Goal: Feedback & Contribution: Leave review/rating

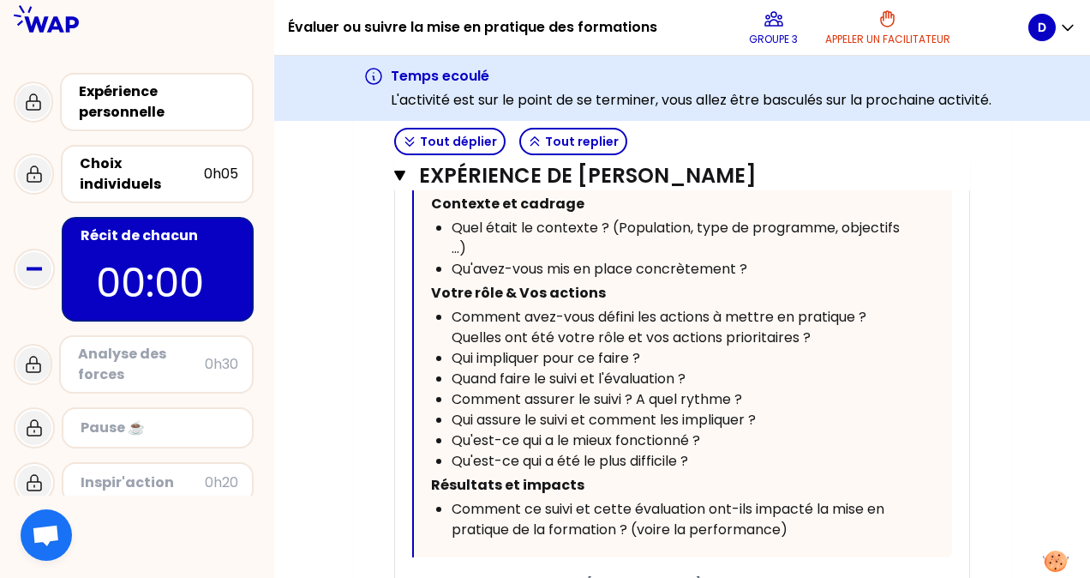
scroll to position [2250, 0]
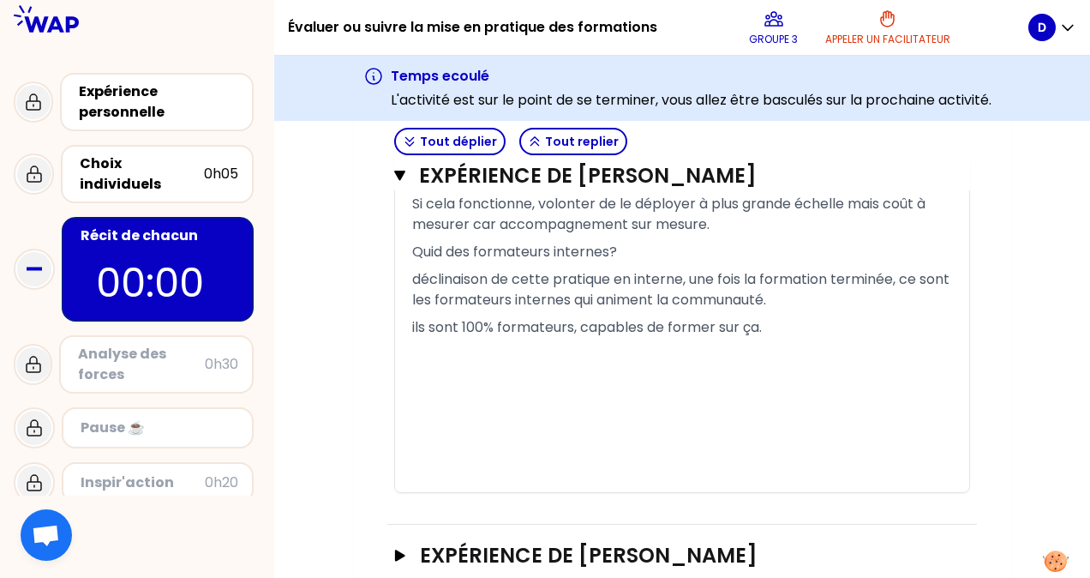
scroll to position [3175, 0]
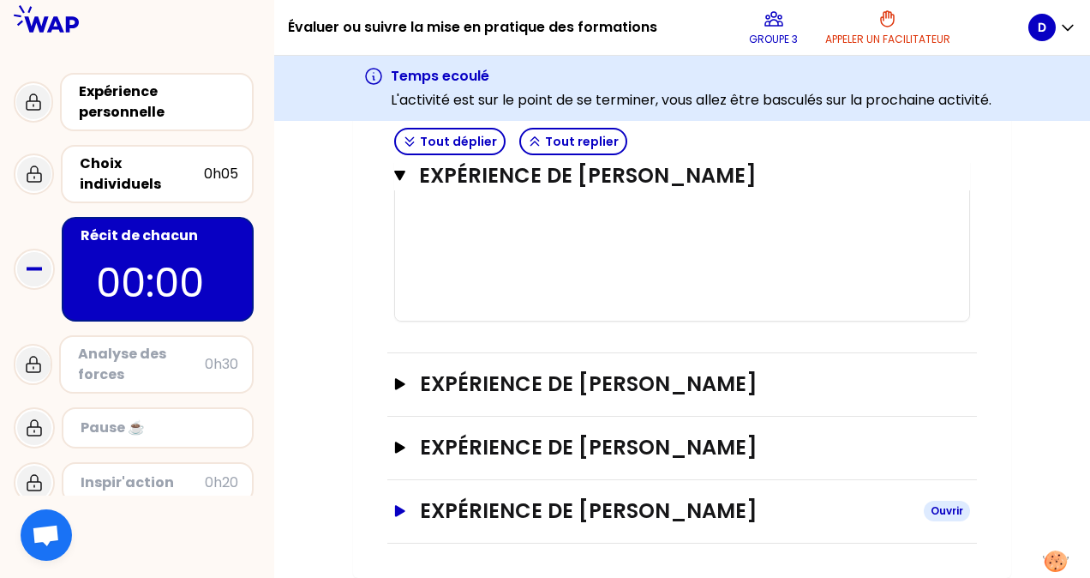
click at [742, 514] on h3 "Expérience de [PERSON_NAME]" at bounding box center [665, 510] width 490 height 27
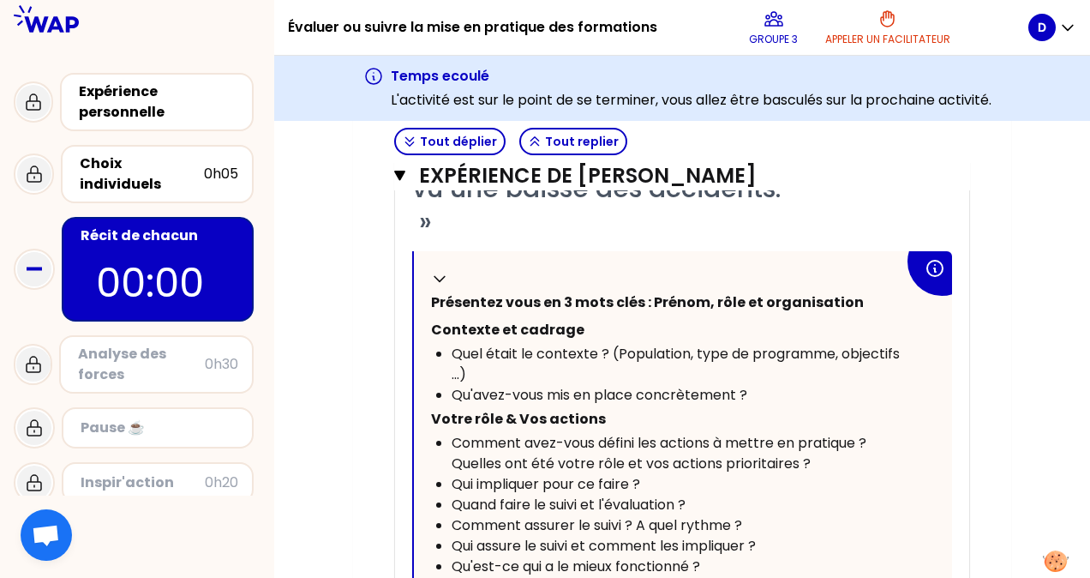
scroll to position [3804, 0]
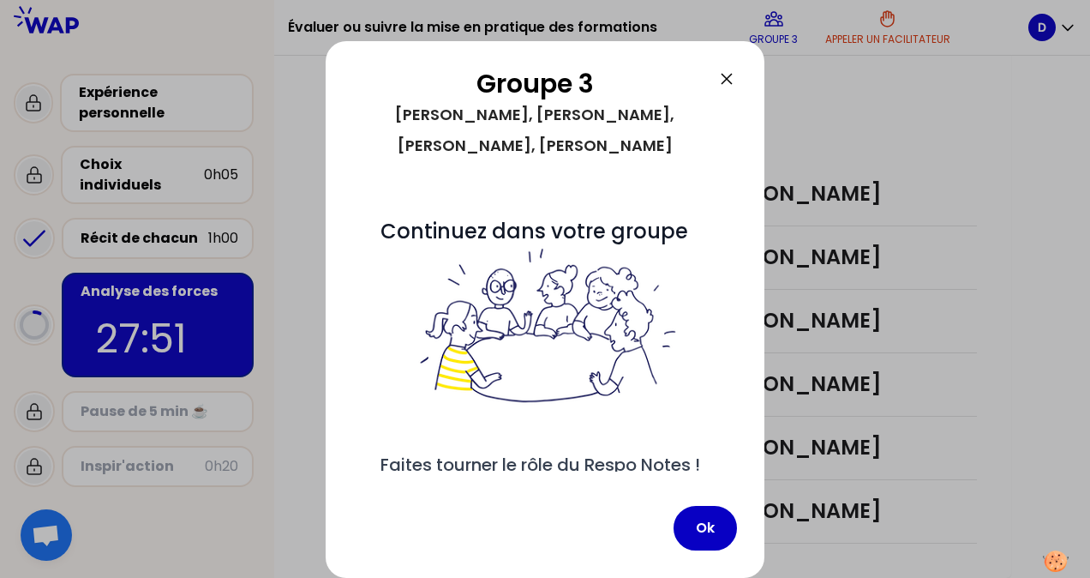
scroll to position [542, 0]
click at [707, 528] on button "Ok" at bounding box center [705, 528] width 63 height 45
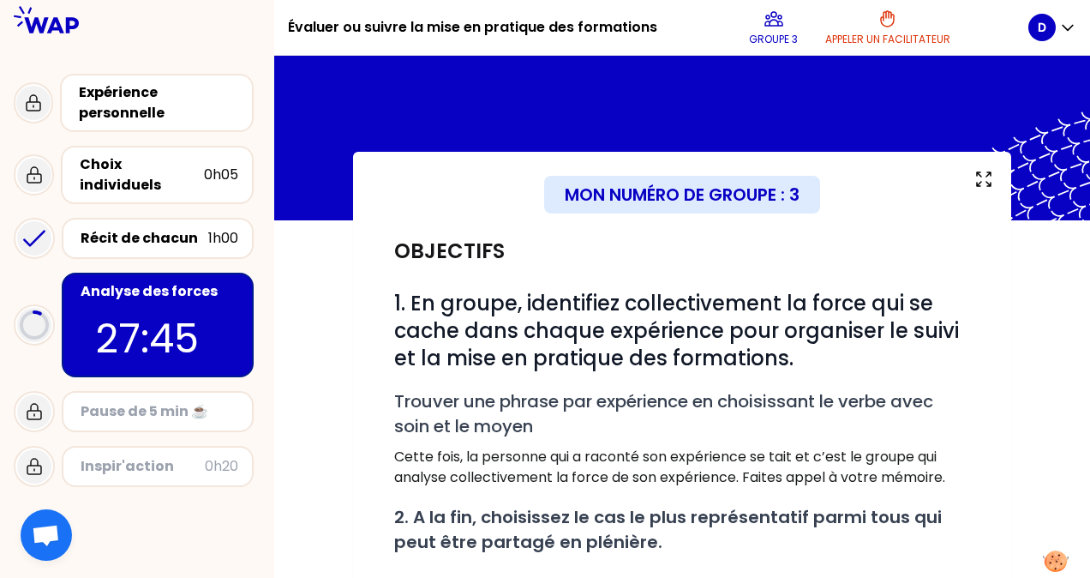
scroll to position [429, 0]
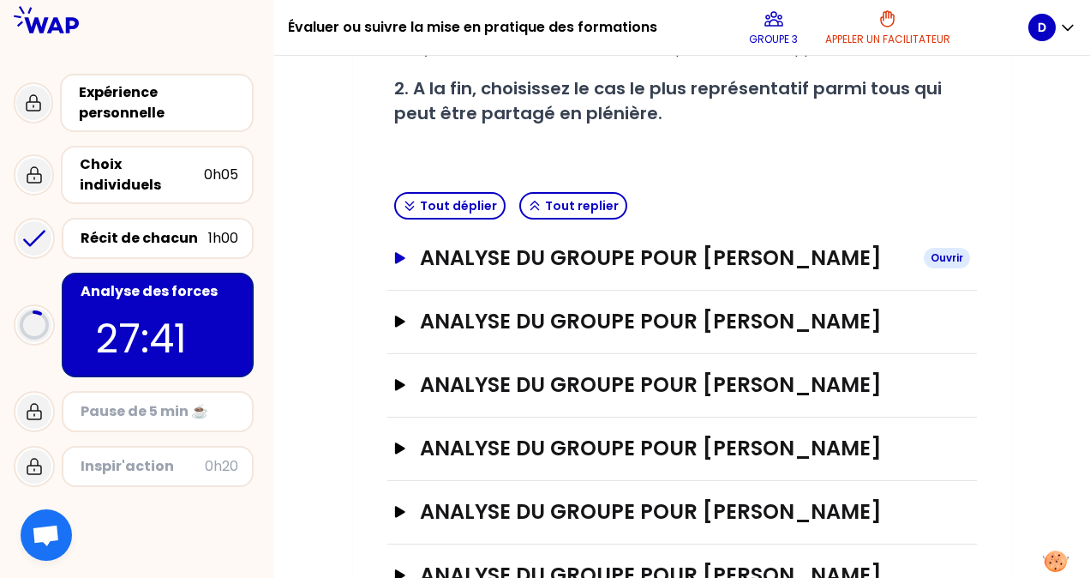
click at [778, 250] on h3 "analyse du groupe pour [PERSON_NAME]" at bounding box center [665, 257] width 490 height 27
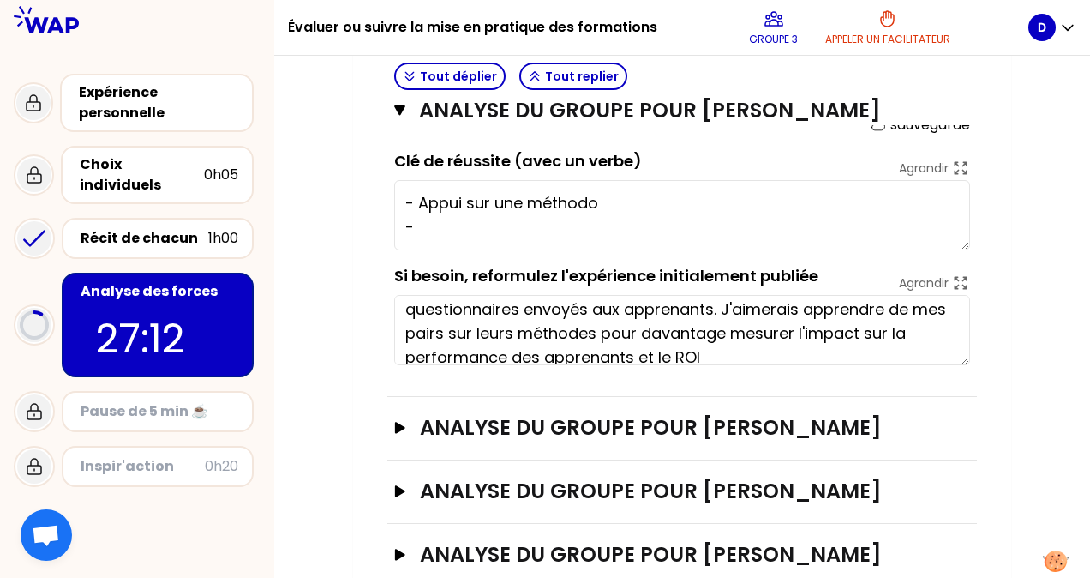
scroll to position [48, 0]
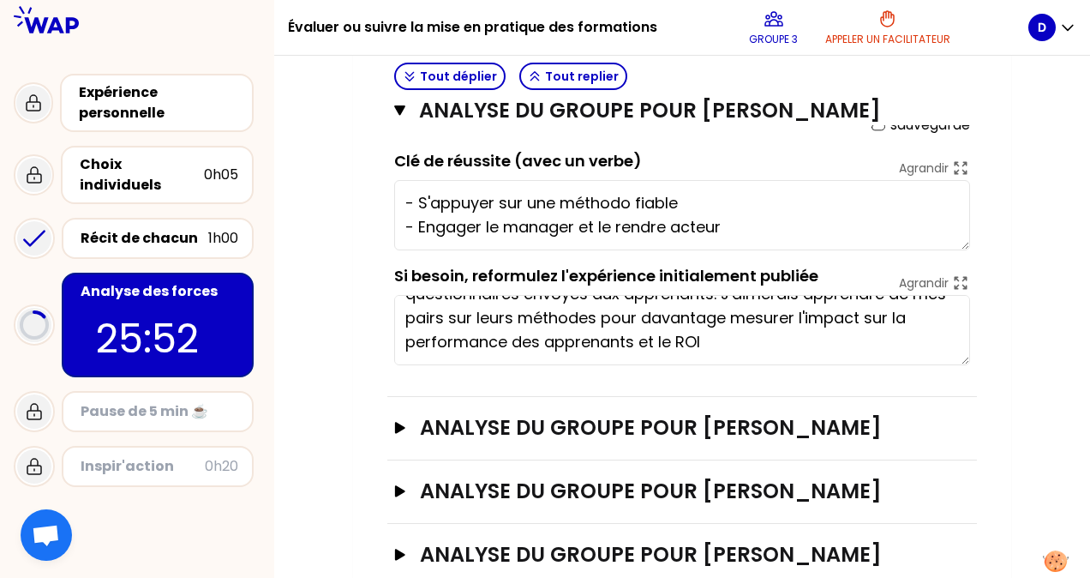
type textarea "- S'appuyer sur une méthodo fiable - Engager le manager et le rendre acteur"
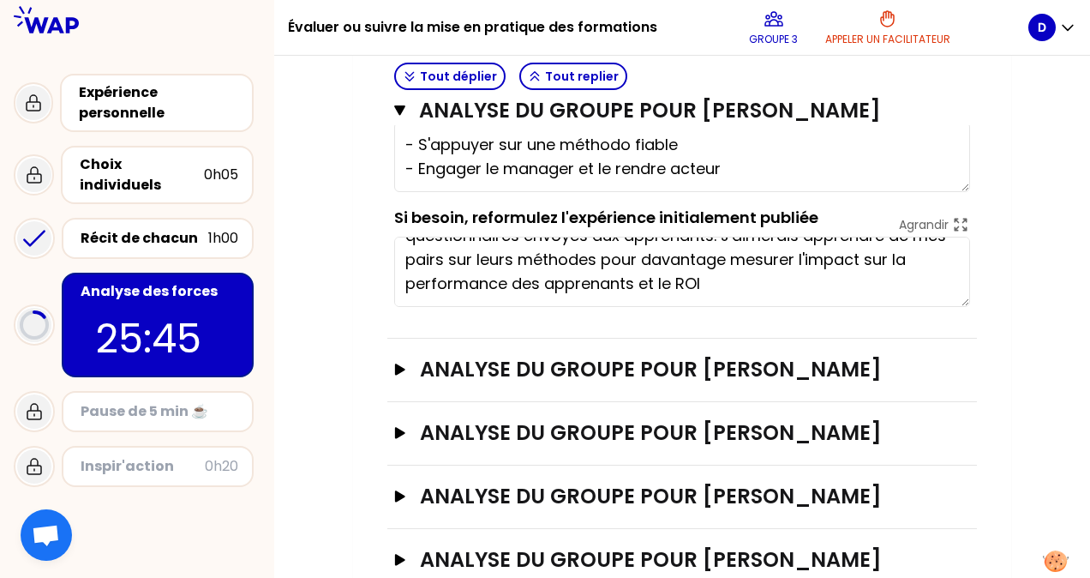
scroll to position [686, 0]
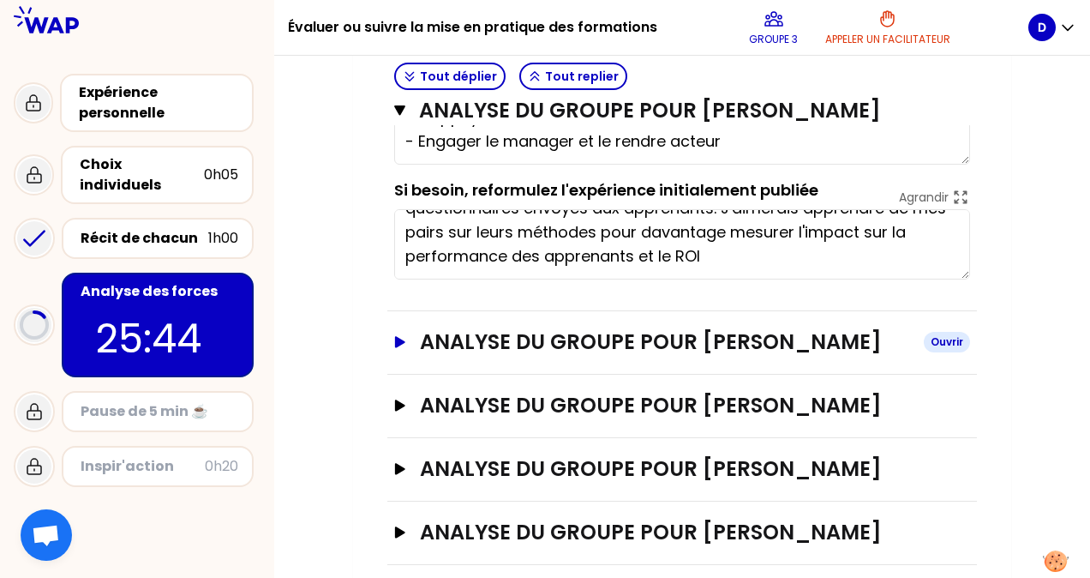
click at [770, 345] on h3 "analyse du groupe pour [PERSON_NAME]" at bounding box center [665, 341] width 490 height 27
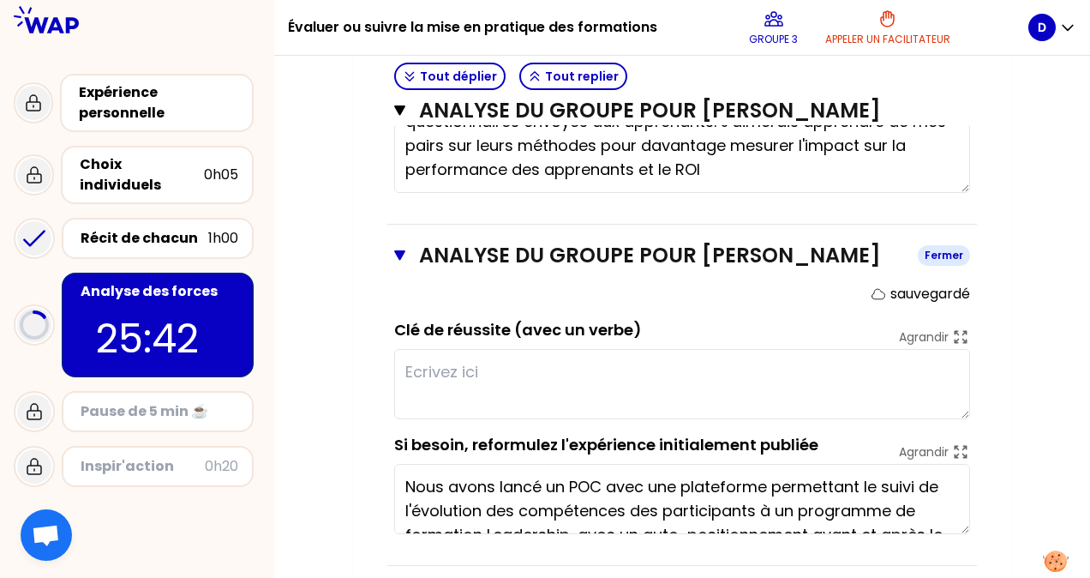
scroll to position [857, 0]
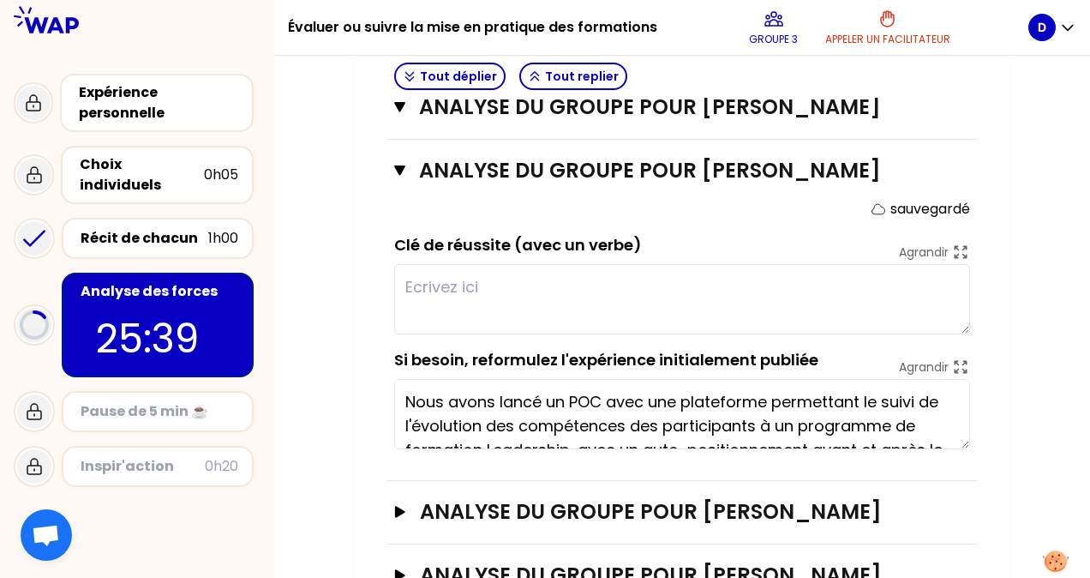
click at [529, 310] on textarea at bounding box center [682, 299] width 576 height 70
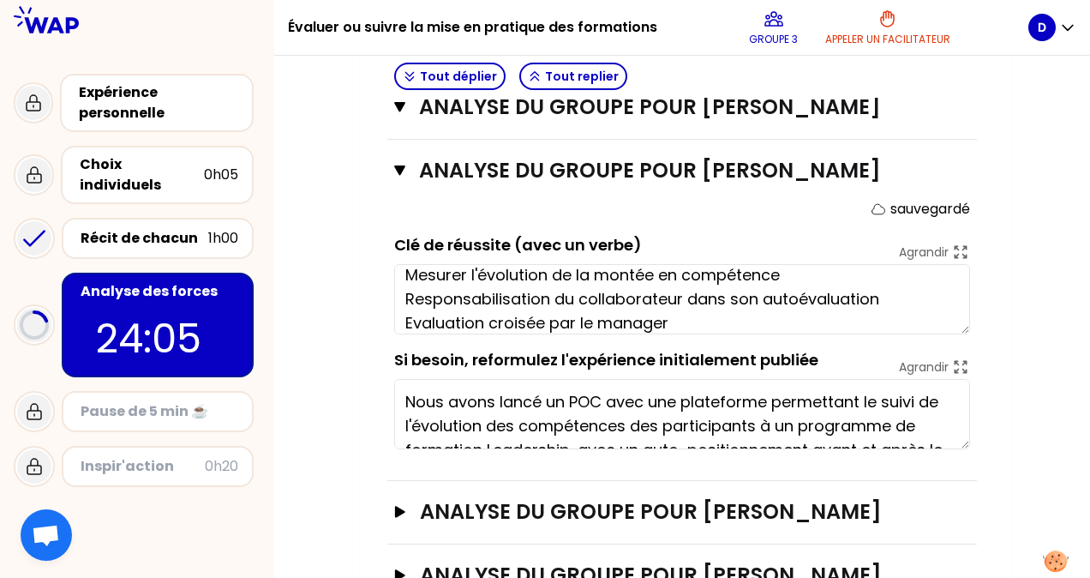
scroll to position [0, 0]
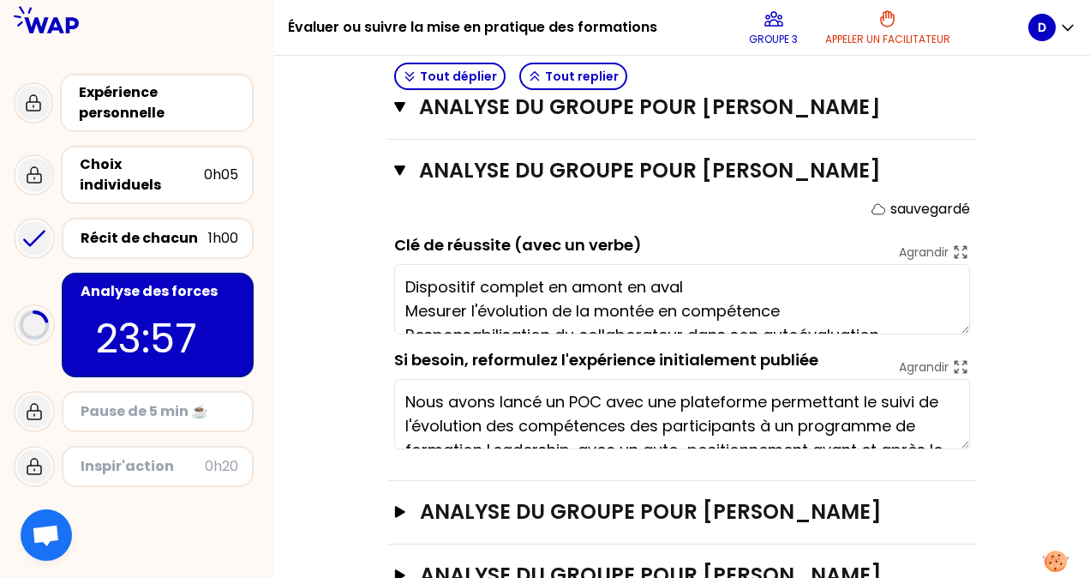
click at [406, 312] on textarea "Dispositif complet en amont en aval Mesurer l'évolution de la montée en compéte…" at bounding box center [682, 299] width 576 height 70
click at [413, 309] on textarea "Dispositif complet en amont en aval Mesurer l'évolution de la montée en compéte…" at bounding box center [682, 299] width 576 height 70
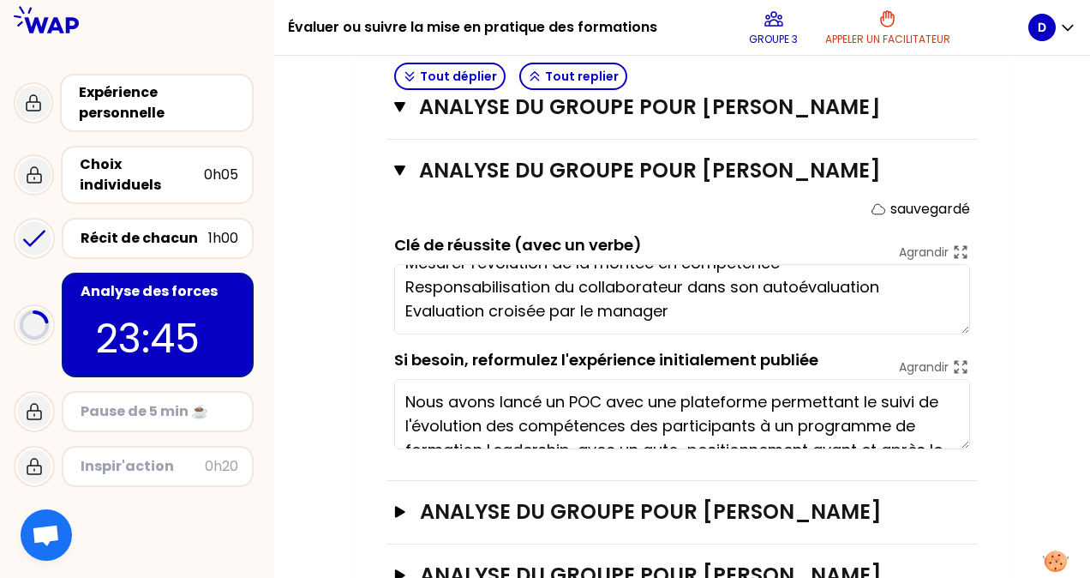
click at [574, 310] on textarea "Mettre en place un dispositif complet en amont en aval Mesurer l'évolution de l…" at bounding box center [682, 299] width 576 height 70
click at [485, 334] on textarea "Mettre en place un dispositif complet en amont en aval Mesurer l'évolution de l…" at bounding box center [682, 299] width 576 height 70
click at [917, 331] on textarea "Mettre en place un dispositif complet en amont en aval Mesurer l'évolution de l…" at bounding box center [682, 299] width 576 height 70
type textarea "Mettre en place un dispositif complet en amont en aval Mesurer l'évolution de l…"
click at [1038, 322] on div "Mon numéro de groupe : 3 Objectifs # 1. En groupe, identifiez collectivement la…" at bounding box center [682, 31] width 816 height 1475
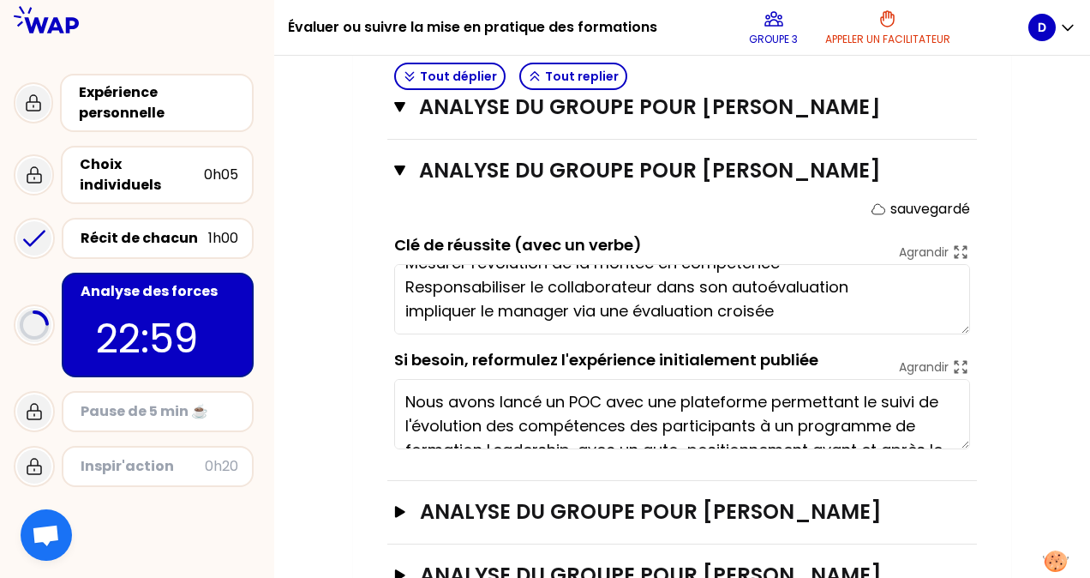
scroll to position [943, 0]
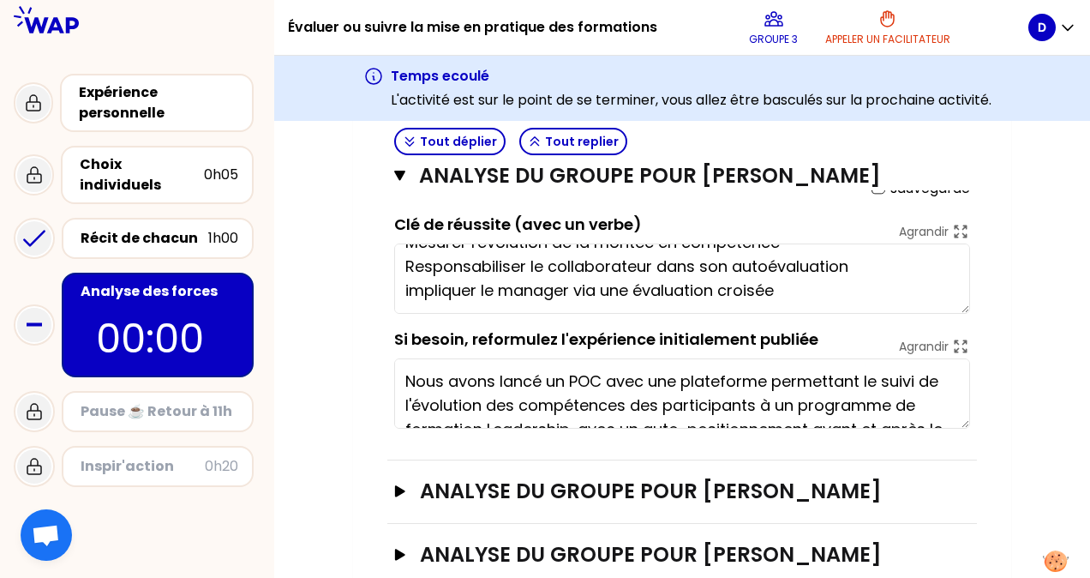
click at [1043, 302] on div "Mon numéro de groupe : 3 Objectifs # 1. En groupe, identifiez collectivement la…" at bounding box center [682, 11] width 816 height 1475
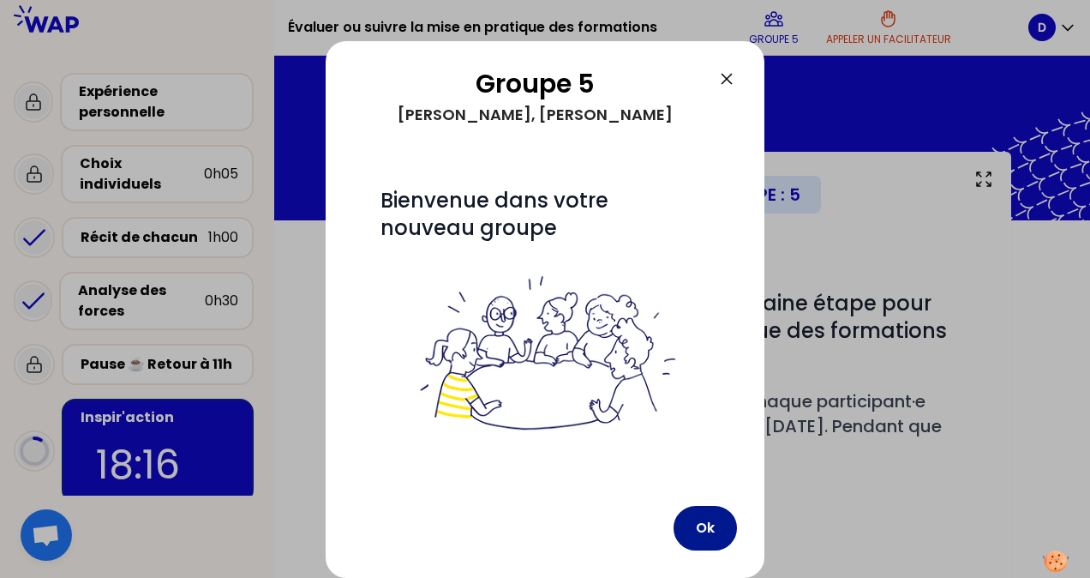
click at [705, 530] on button "Ok" at bounding box center [705, 528] width 63 height 45
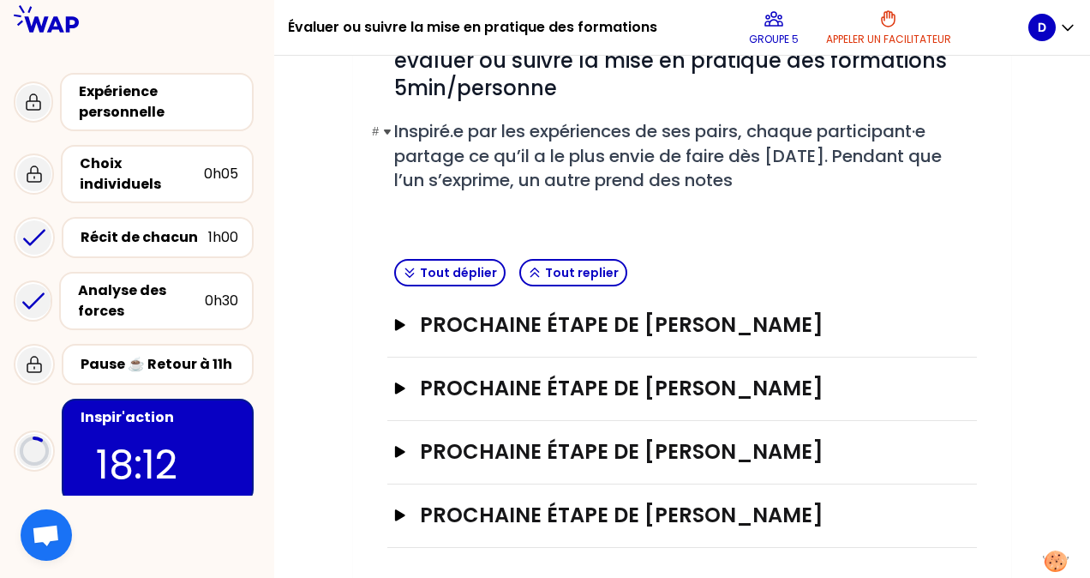
scroll to position [184, 0]
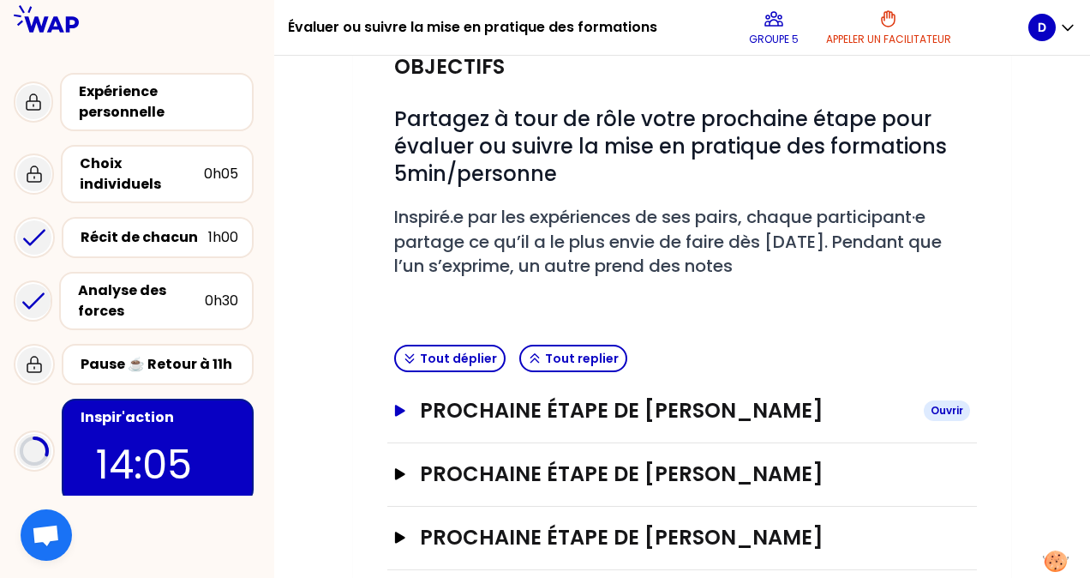
click at [626, 412] on h3 "Prochaine étape de [PERSON_NAME]" at bounding box center [665, 410] width 490 height 27
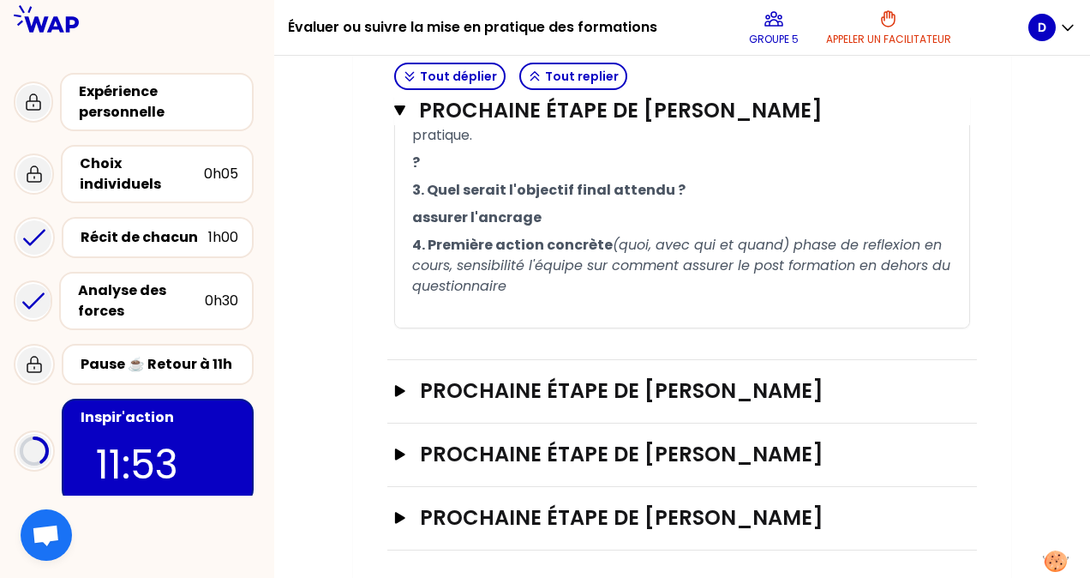
scroll to position [700, 0]
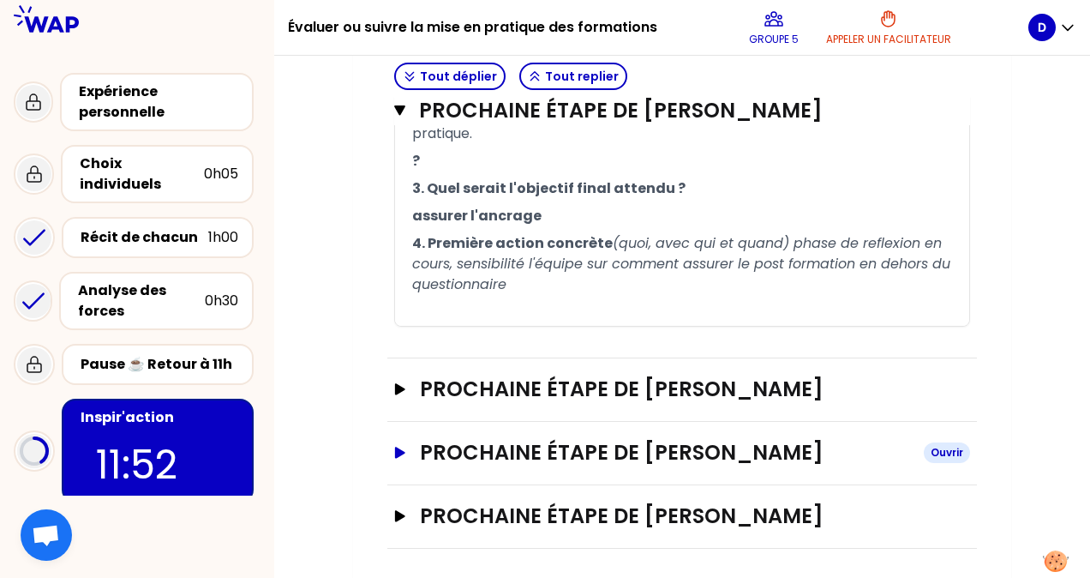
click at [694, 444] on h3 "Prochaine étape de [PERSON_NAME]" at bounding box center [665, 452] width 490 height 27
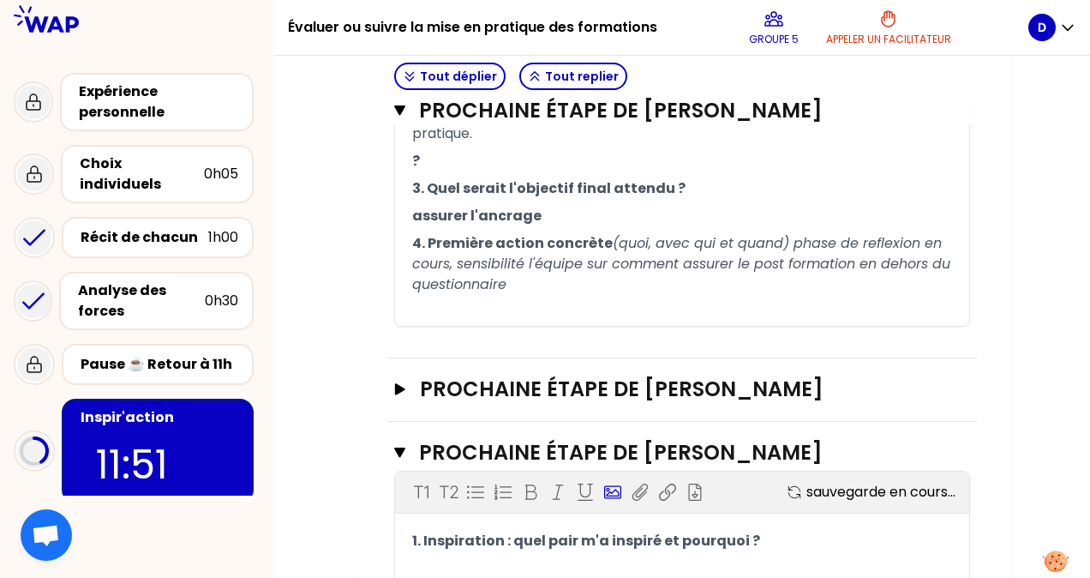
scroll to position [872, 0]
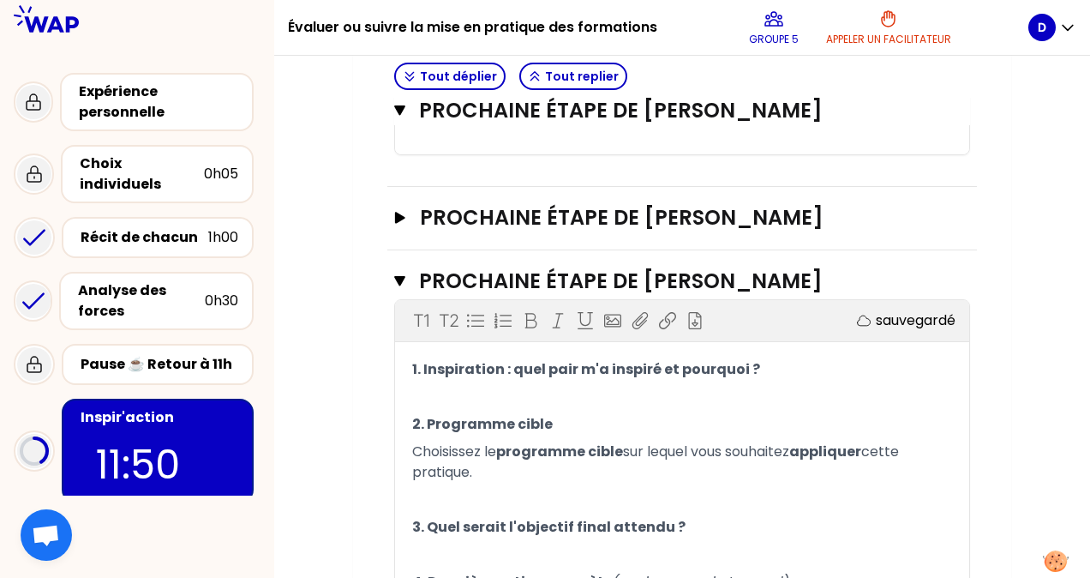
click at [482, 391] on p "﻿" at bounding box center [682, 396] width 540 height 27
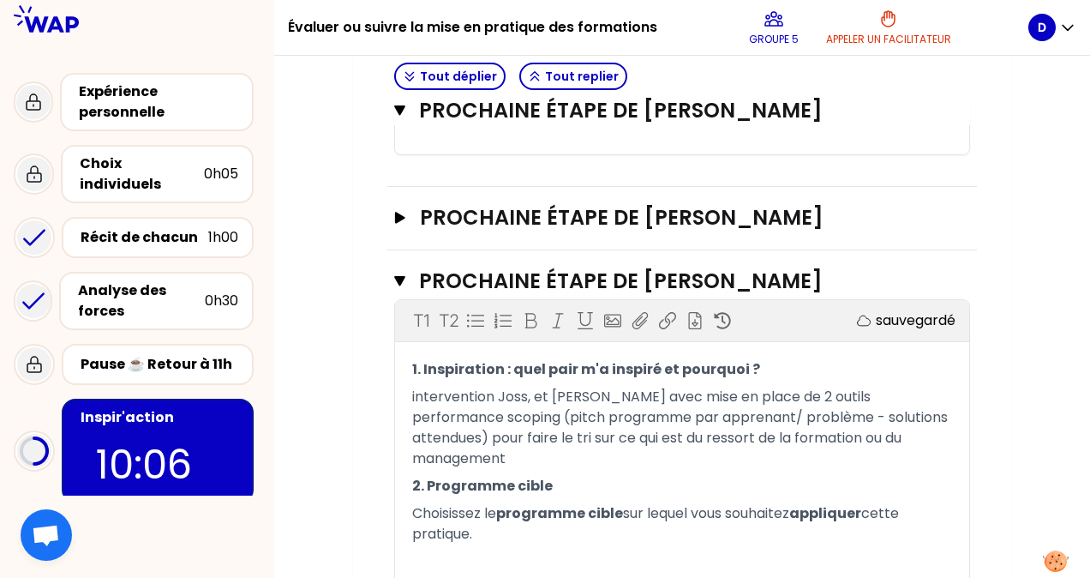
click at [466, 506] on span "cette pratique." at bounding box center [657, 523] width 490 height 40
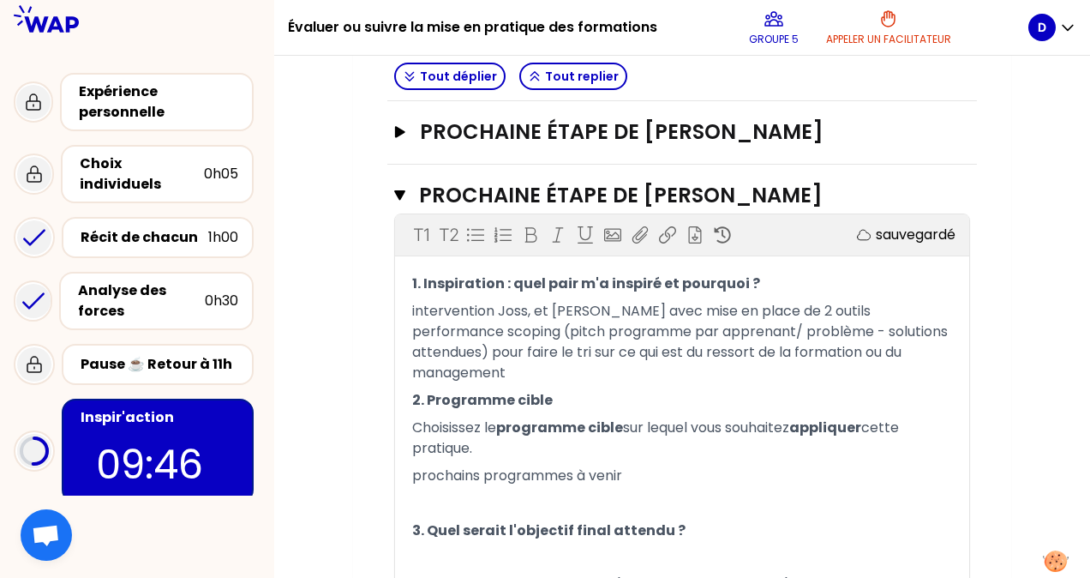
scroll to position [1043, 0]
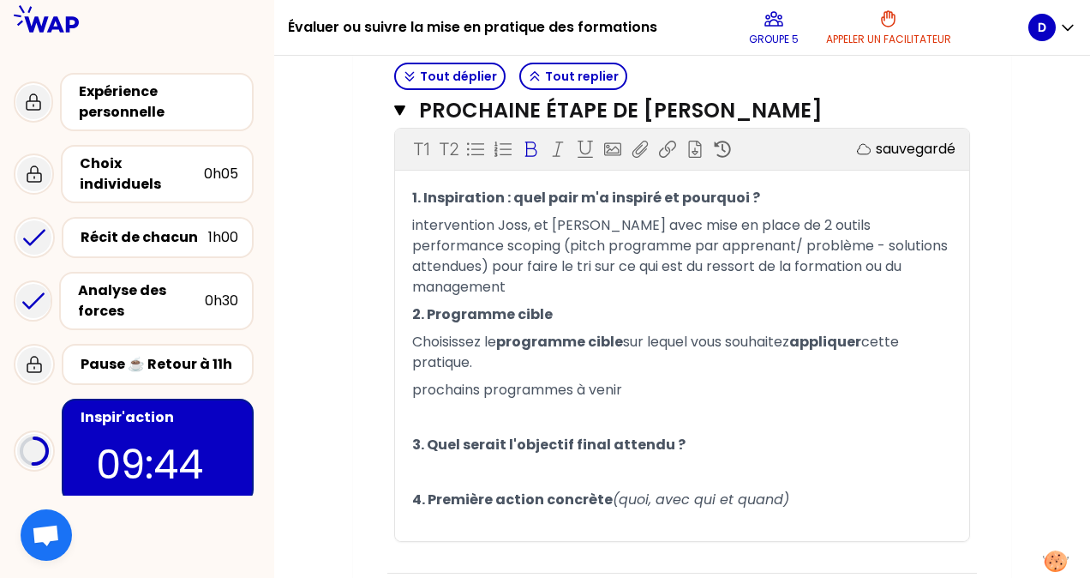
click at [499, 431] on p "3. Quel serait l'objectif final attendu ?" at bounding box center [682, 444] width 540 height 27
click at [696, 431] on p "3. Quel serait l'objectif final attendu ?" at bounding box center [682, 444] width 540 height 27
click at [825, 486] on p "4. Première action concrète (quoi, avec qui et quand)" at bounding box center [682, 499] width 540 height 27
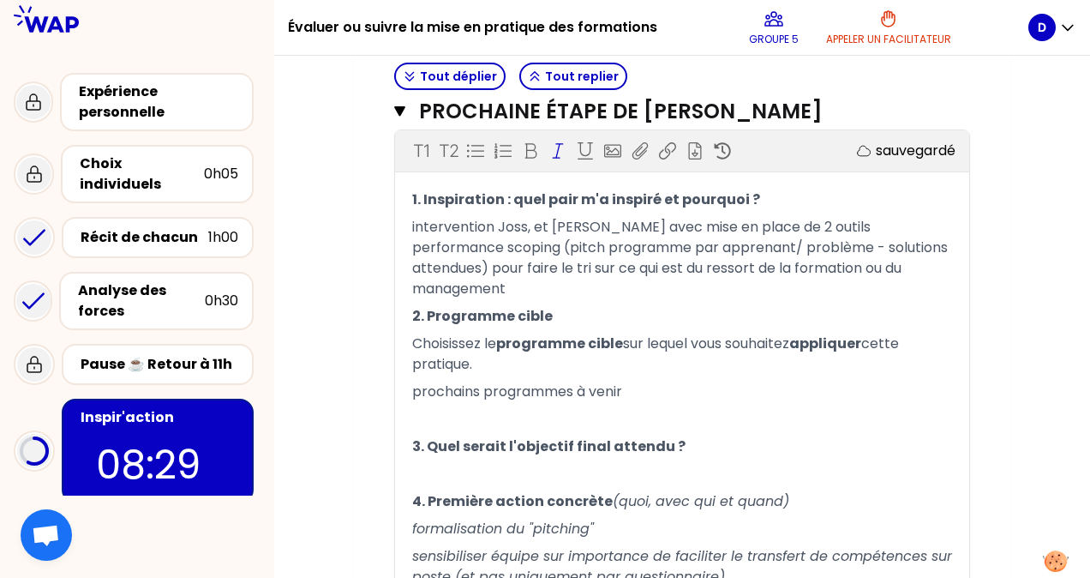
scroll to position [1127, 0]
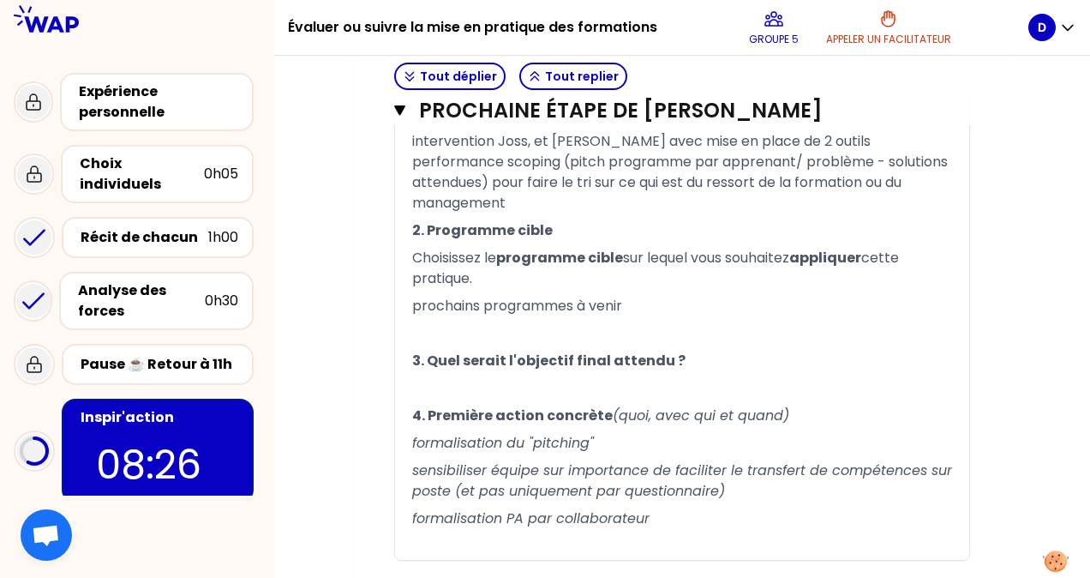
click at [616, 430] on p "formalisation du "pitching"" at bounding box center [682, 443] width 540 height 27
click at [957, 383] on div "1. Inspiration : quel pair m'a inspiré et pourquoi ? intervention Joss, et [PER…" at bounding box center [682, 330] width 574 height 460
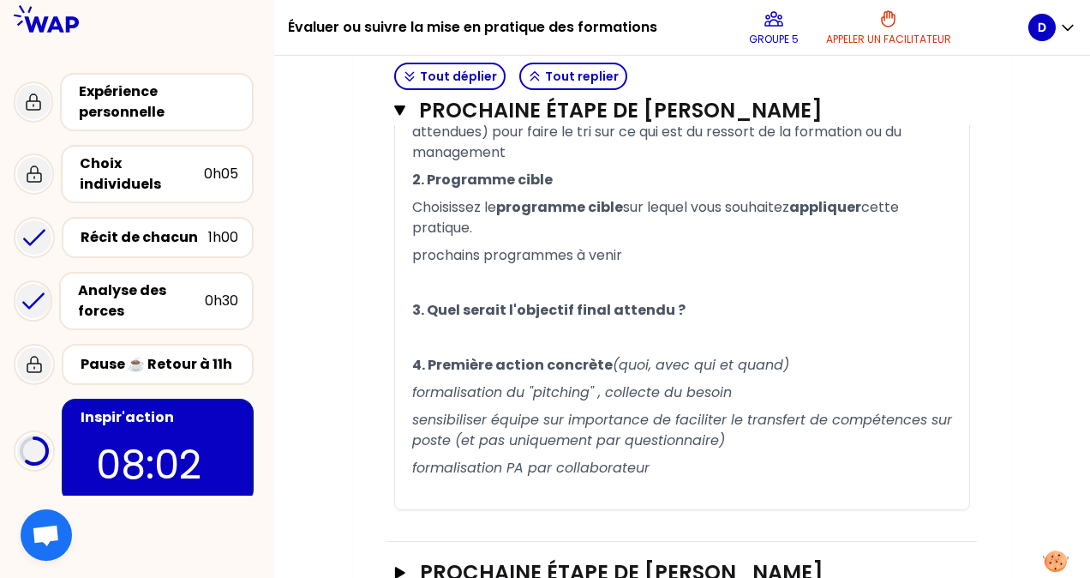
scroll to position [1213, 0]
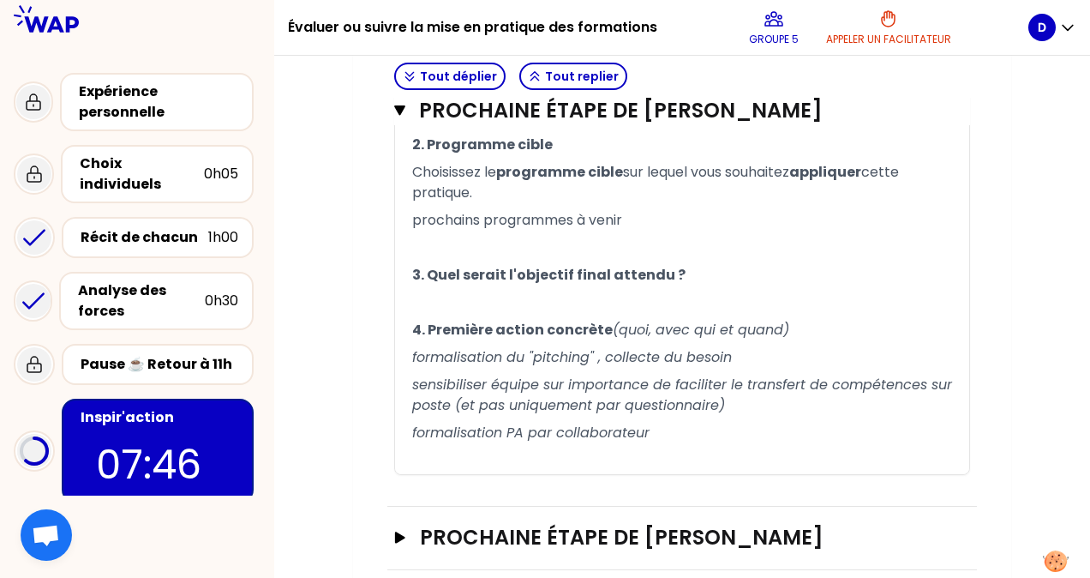
drag, startPoint x: 1065, startPoint y: 413, endPoint x: 1068, endPoint y: 374, distance: 39.6
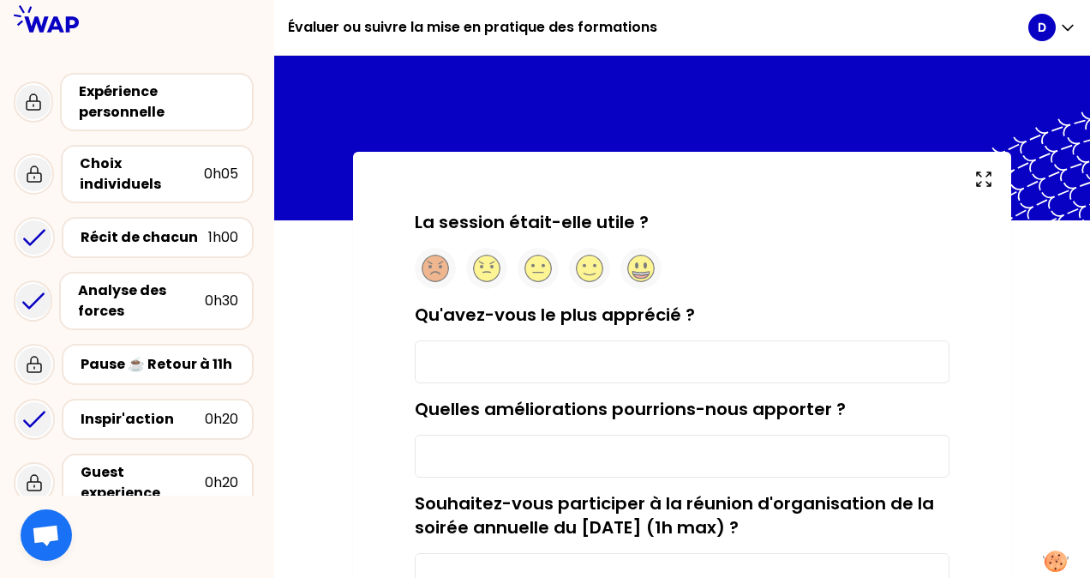
scroll to position [86, 0]
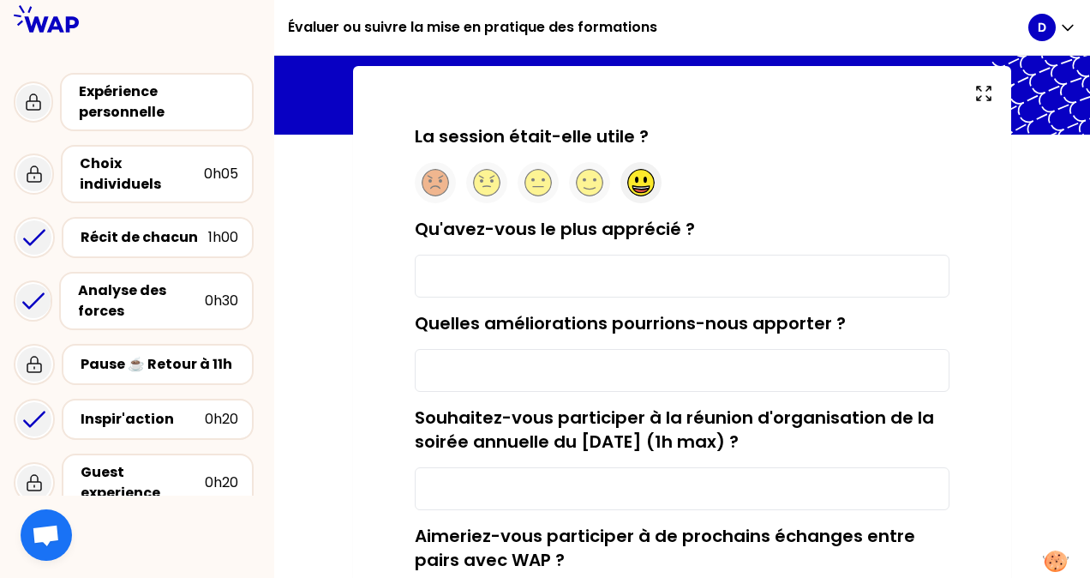
click at [637, 174] on circle at bounding box center [641, 183] width 27 height 27
click at [589, 291] on input "Qu'avez-vous le plus apprécié ?" at bounding box center [682, 276] width 535 height 43
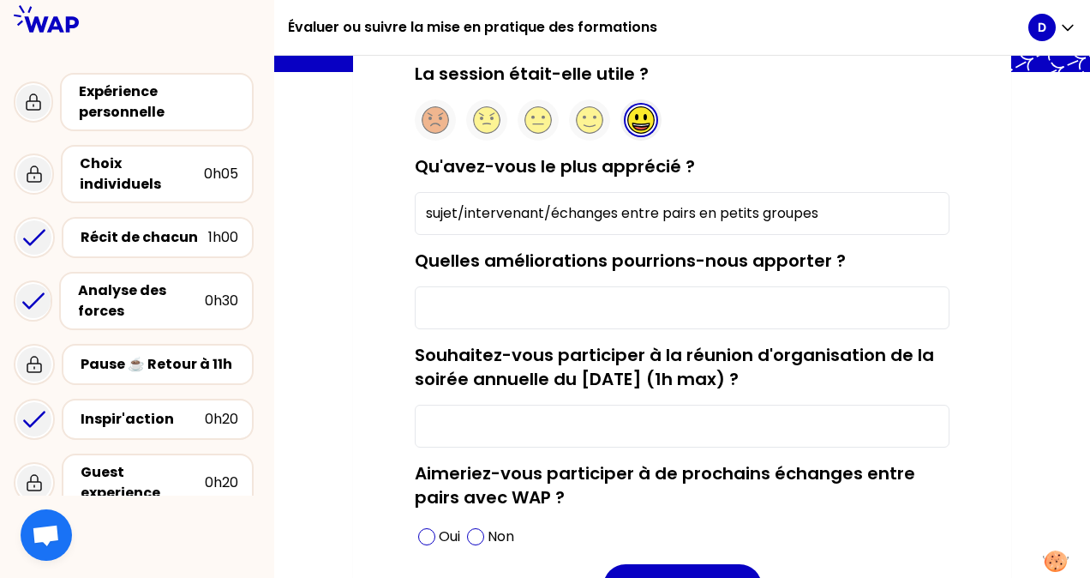
scroll to position [171, 0]
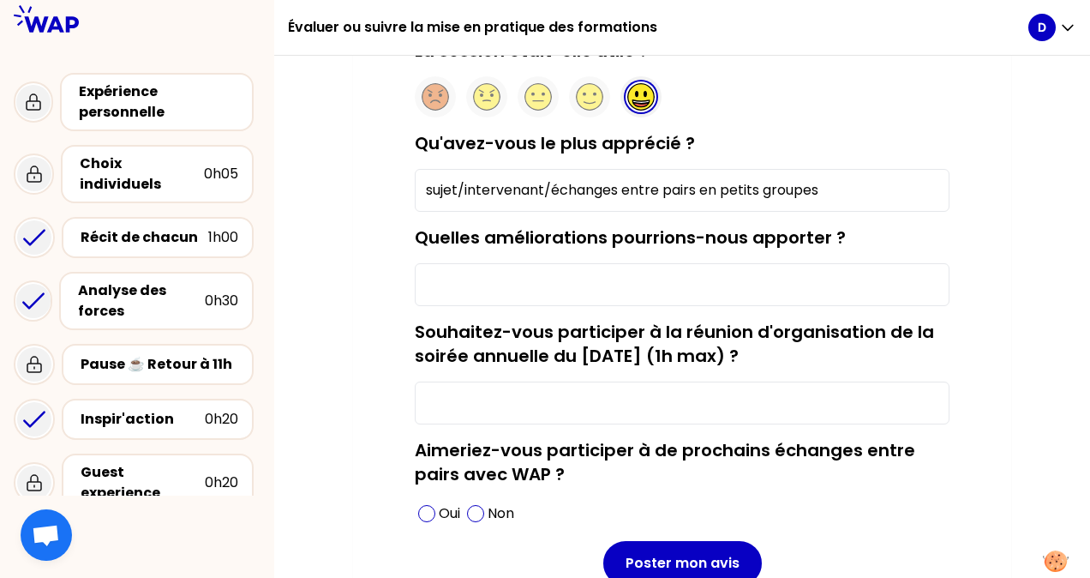
type input "sujet/intervenant/échanges entre pairs en petits groupes"
click at [545, 279] on input "Quelles améliorations pourrions-nous apporter ?" at bounding box center [682, 284] width 535 height 43
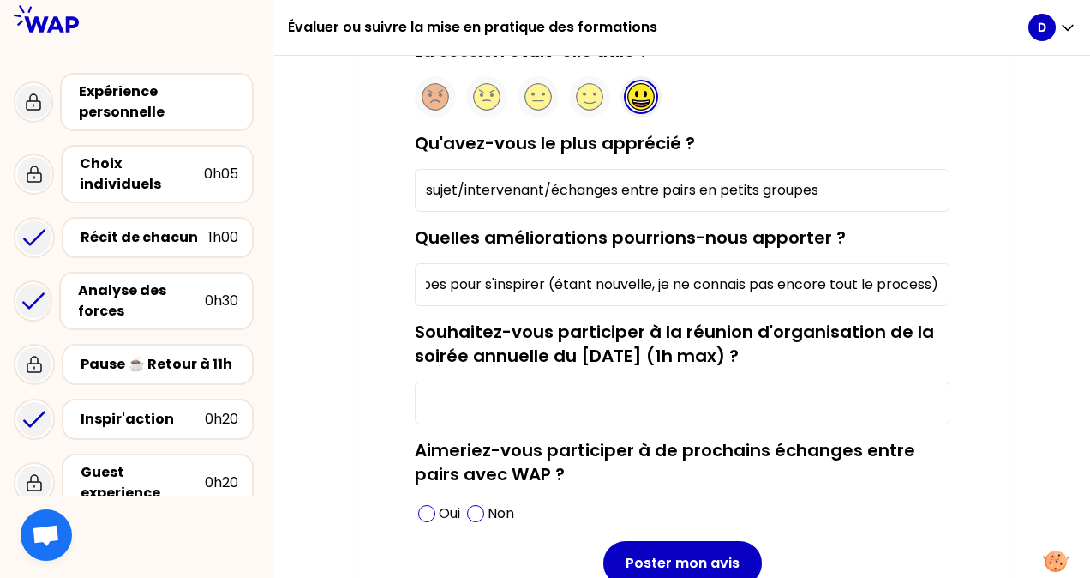
scroll to position [0, 356]
type input "je suppose que l'on aura les inputs des autres groupes pour s'inspirer (étant n…"
click at [556, 410] on input "Souhaitez-vous participer à la réunion d'organisation de la soirée annuelle du …" at bounding box center [682, 402] width 535 height 43
click at [425, 507] on span at bounding box center [426, 513] width 17 height 17
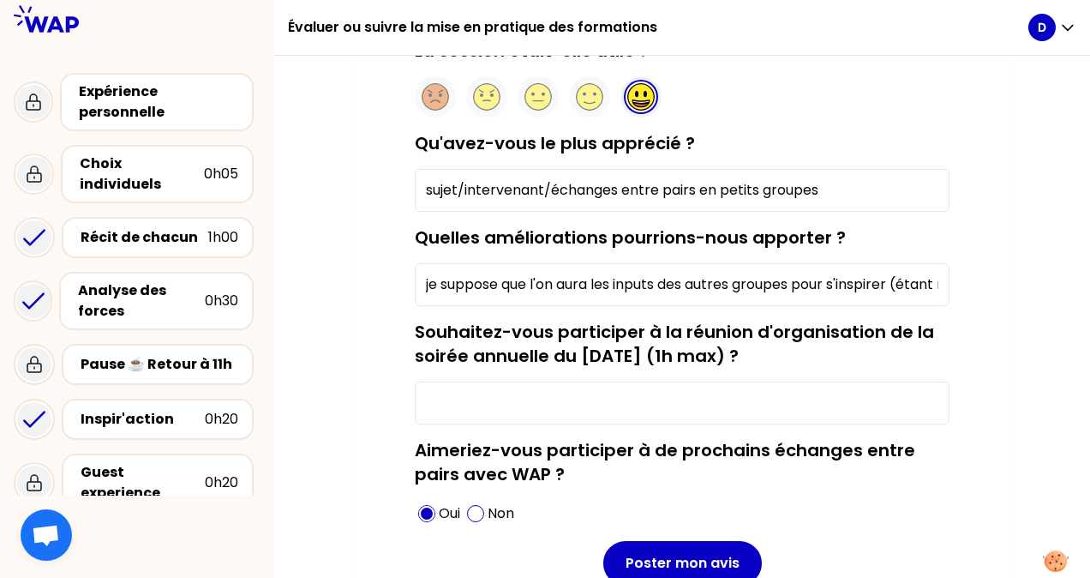
click at [469, 406] on input "Souhaitez-vous participer à la réunion d'organisation de la soirée annuelle du …" at bounding box center [682, 402] width 535 height 43
type input "n"
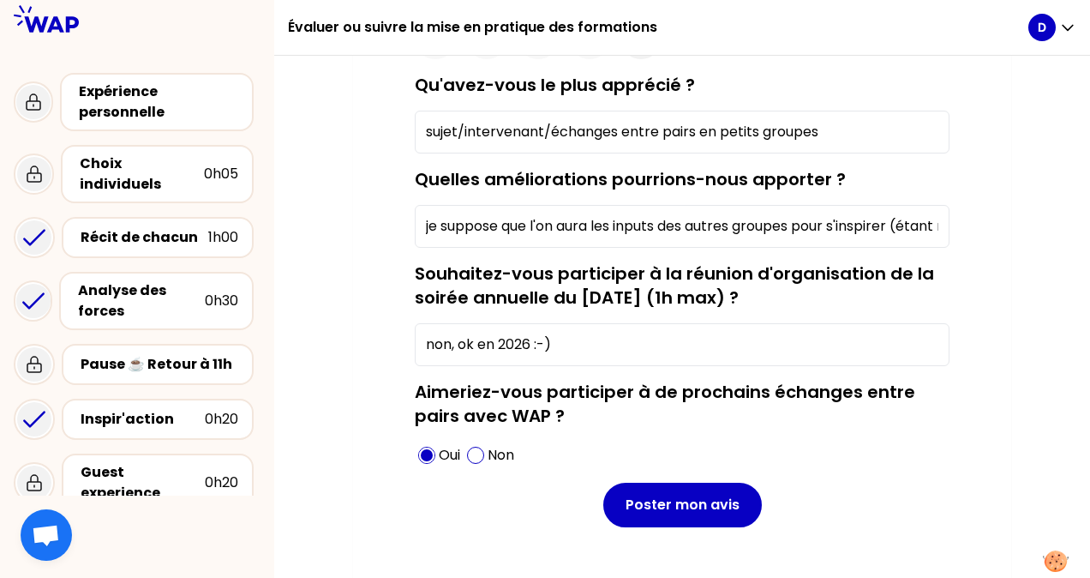
scroll to position [257, 0]
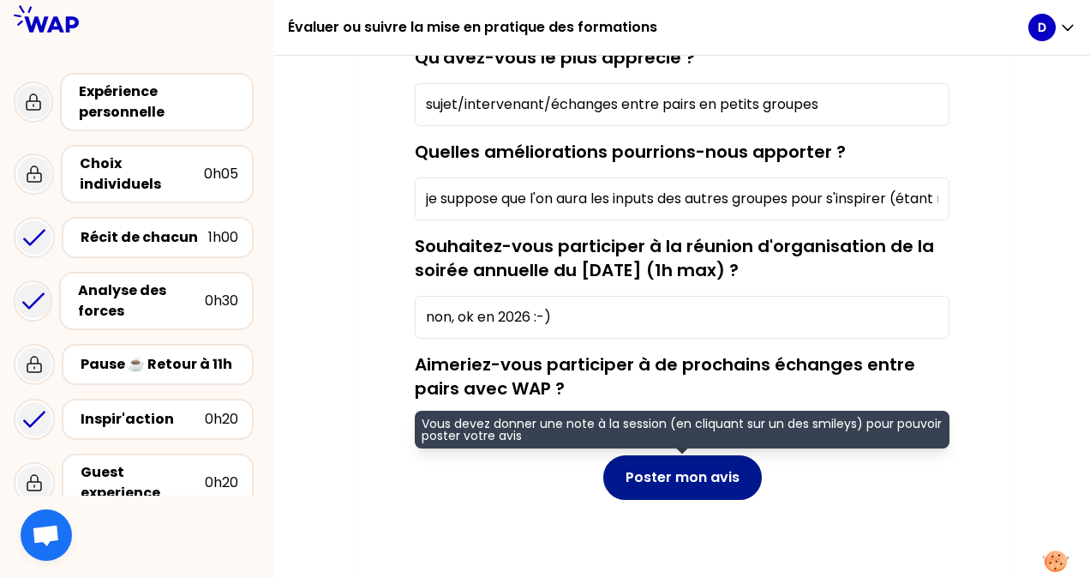
type input "non, ok en 2026 :-)"
click at [674, 471] on button "Poster mon avis" at bounding box center [683, 477] width 159 height 45
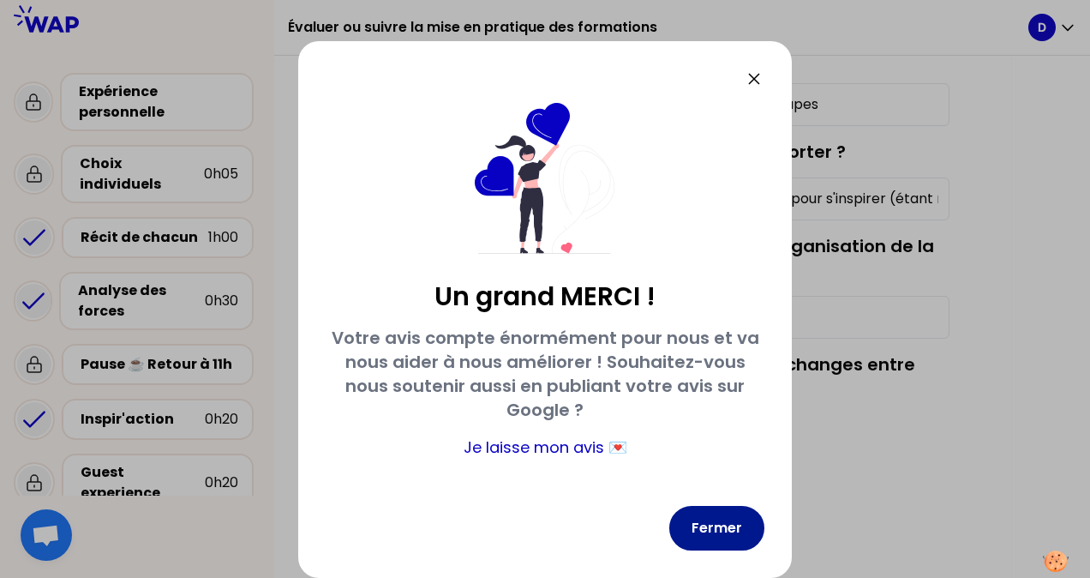
click at [736, 527] on button "Fermer" at bounding box center [717, 528] width 95 height 45
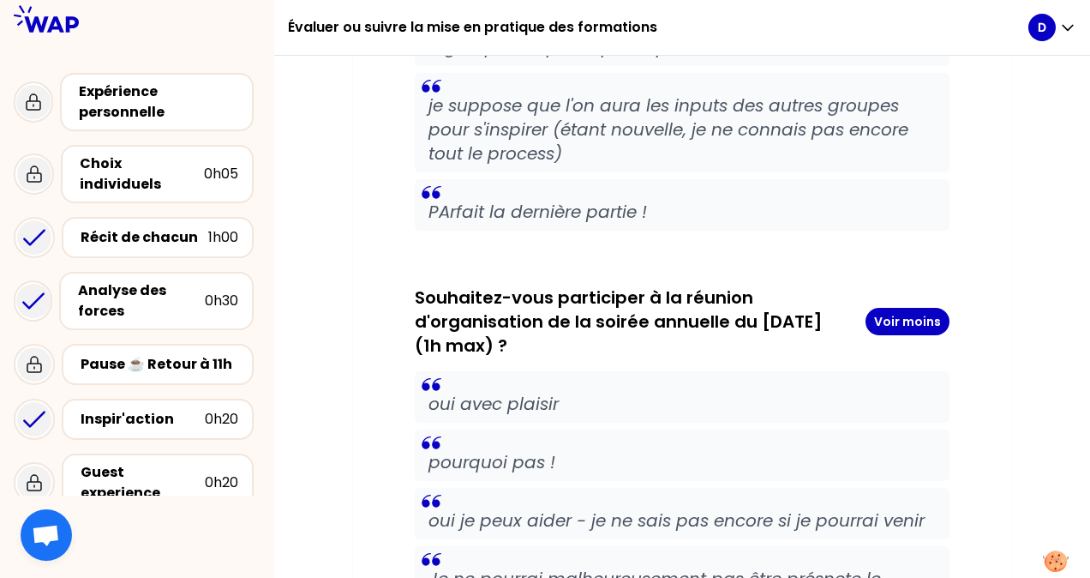
scroll to position [2418, 0]
